Goal: Information Seeking & Learning: Learn about a topic

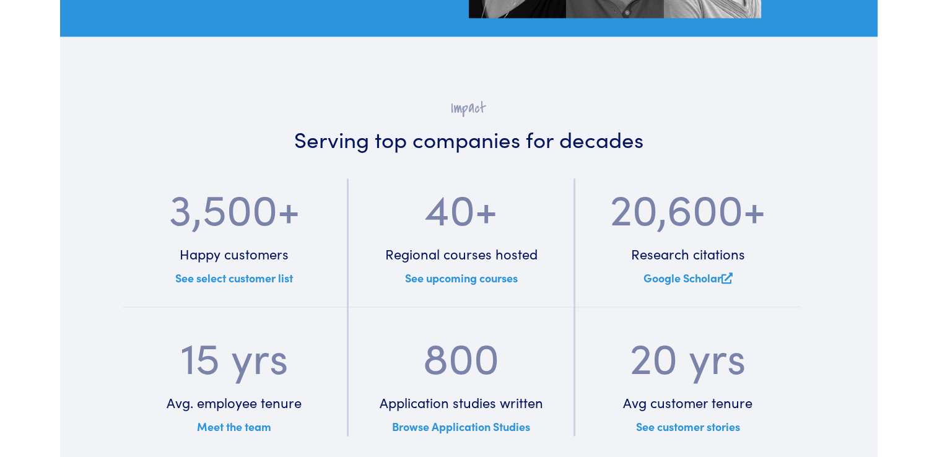
scroll to position [1610, 0]
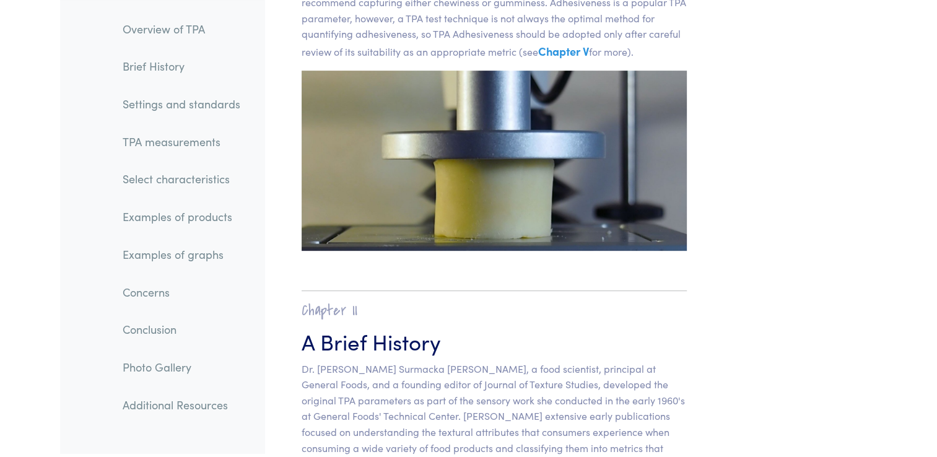
click at [160, 147] on link "TPA measurements" at bounding box center [181, 142] width 137 height 28
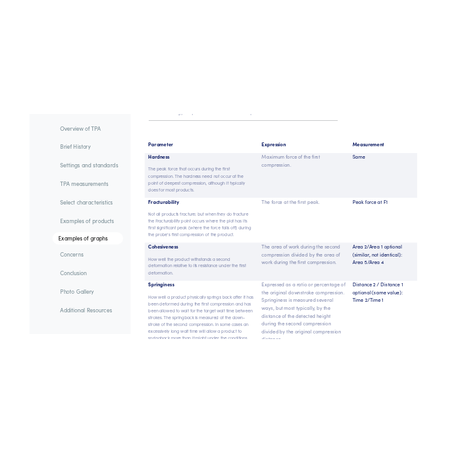
scroll to position [8222, 0]
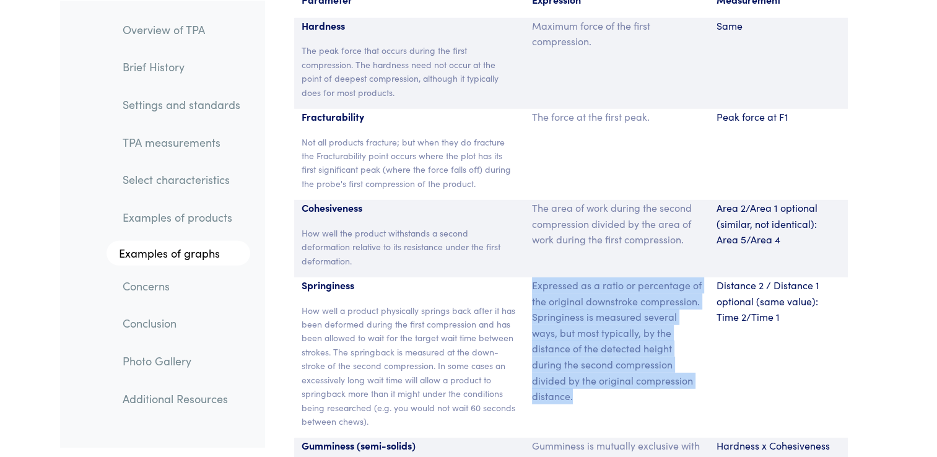
drag, startPoint x: 530, startPoint y: 258, endPoint x: 585, endPoint y: 371, distance: 126.0
click at [585, 371] on div "Expressed as a ratio or percentage of the original downstroke compression. Spri…" at bounding box center [617, 357] width 185 height 160
copy p "Expressed as a ratio or percentage of the original downstroke compression. Spri…"
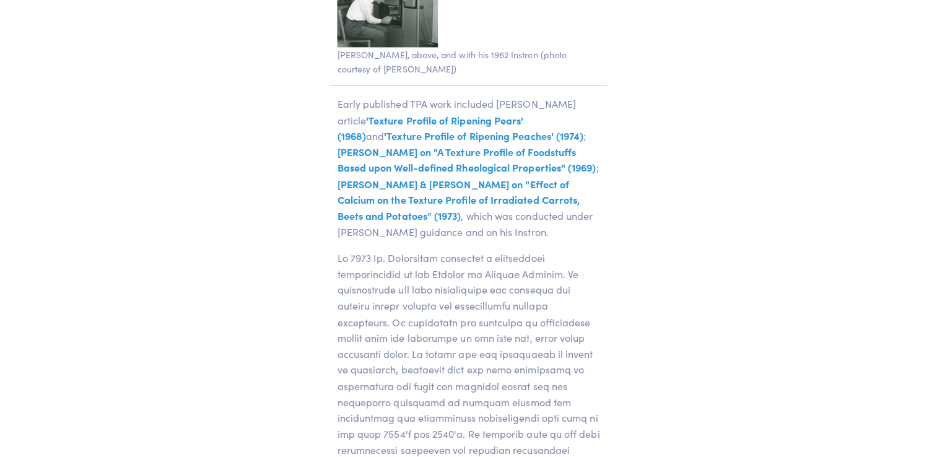
scroll to position [3143, 0]
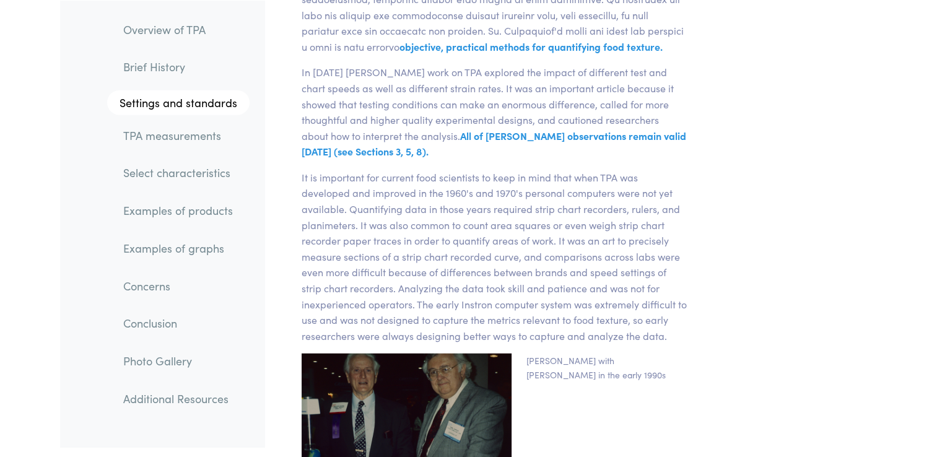
click at [157, 129] on link "TPA measurements" at bounding box center [181, 135] width 136 height 28
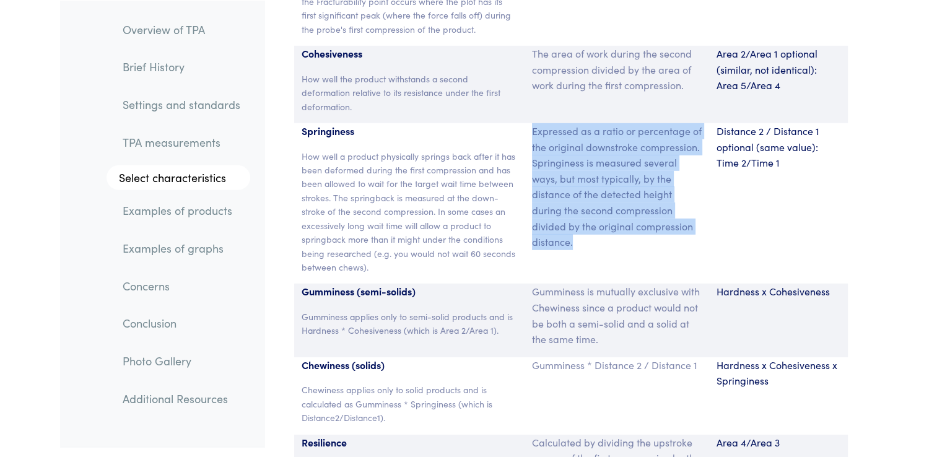
scroll to position [8444, 0]
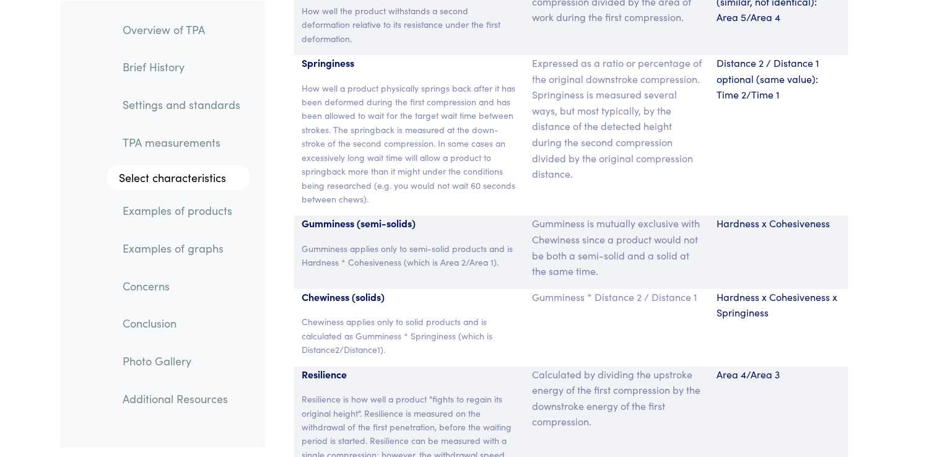
click at [572, 289] on p "Gumminess * Distance 2 / Distance 1" at bounding box center [617, 297] width 170 height 16
click at [363, 315] on p "Chewiness applies only to solid products and is calculated as Gumminess * Sprin…" at bounding box center [410, 335] width 216 height 41
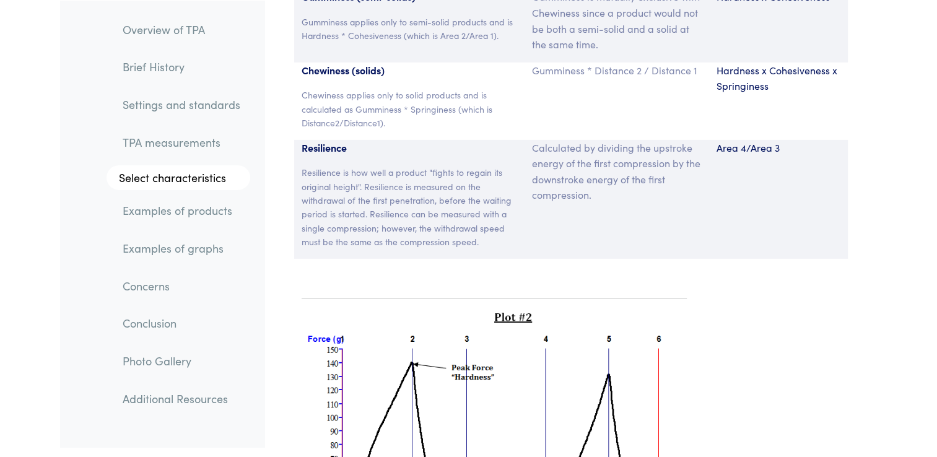
scroll to position [8692, 0]
